Goal: Information Seeking & Learning: Learn about a topic

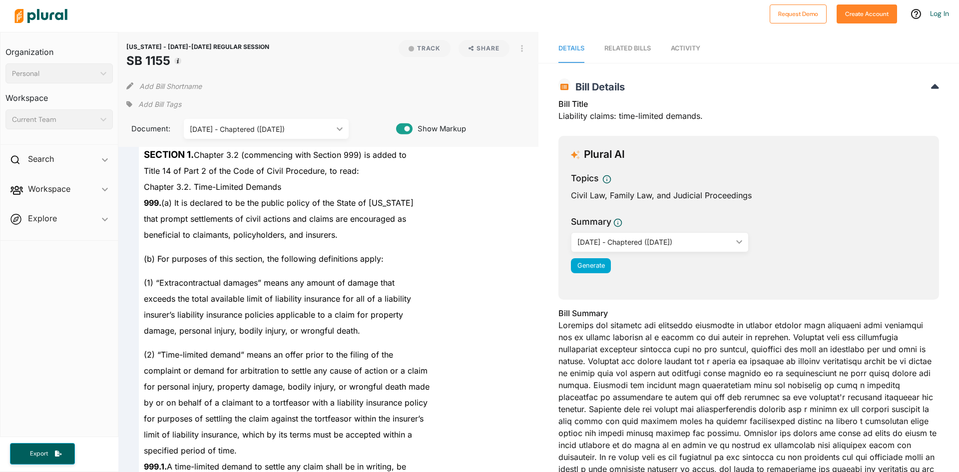
drag, startPoint x: 130, startPoint y: 60, endPoint x: 170, endPoint y: 60, distance: 40.5
click at [170, 60] on h1 "SB 1155" at bounding box center [197, 61] width 143 height 18
click at [314, 81] on div "Add Bill Shortname" at bounding box center [328, 84] width 405 height 20
drag, startPoint x: 233, startPoint y: 172, endPoint x: 321, endPoint y: 169, distance: 87.5
click at [321, 169] on span "Title 14 of Part 2 of the Code of Civil Procedure, to read:" at bounding box center [251, 171] width 215 height 10
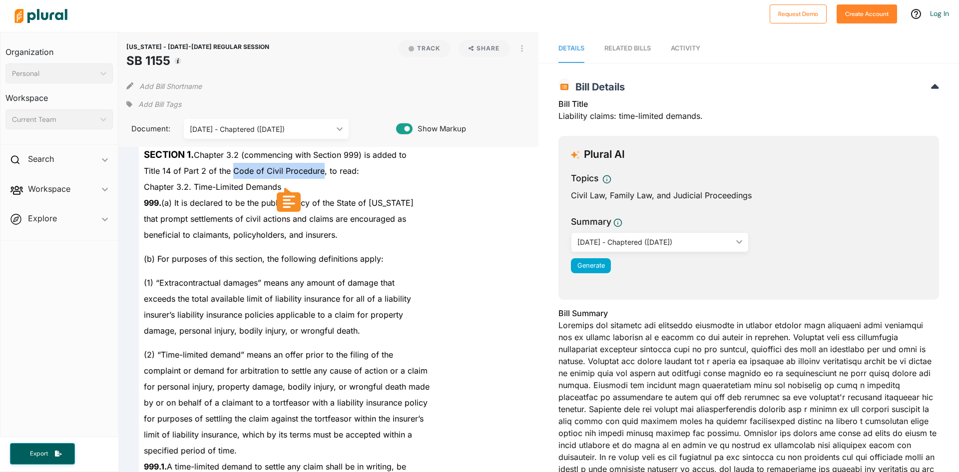
copy span "Code of Civil Procedure"
click at [490, 308] on div "insurer’s liability insurance policies applicable to a claim for property" at bounding box center [333, 315] width 389 height 16
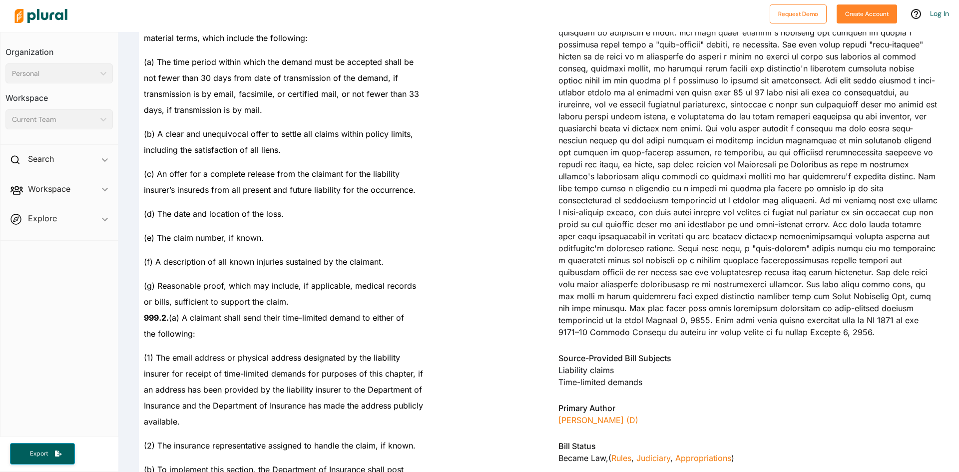
scroll to position [450, 0]
